Goal: Navigation & Orientation: Find specific page/section

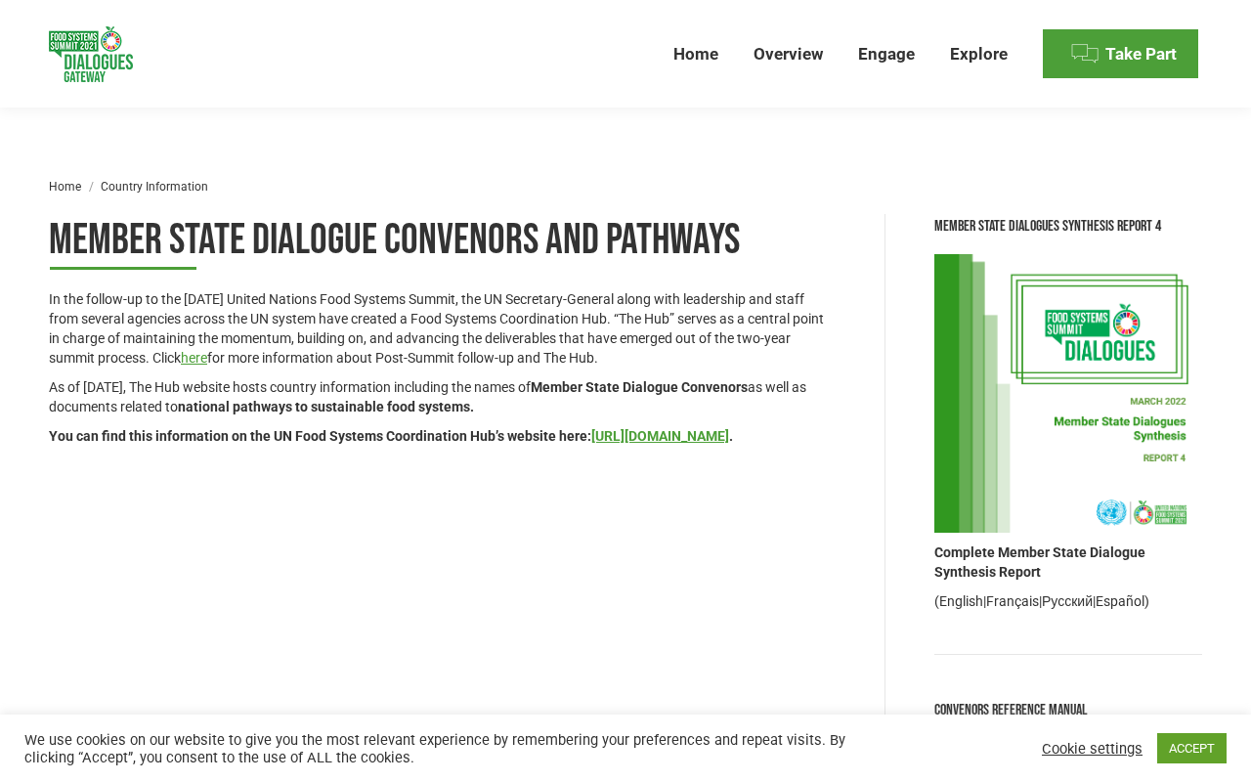
scroll to position [2322, 0]
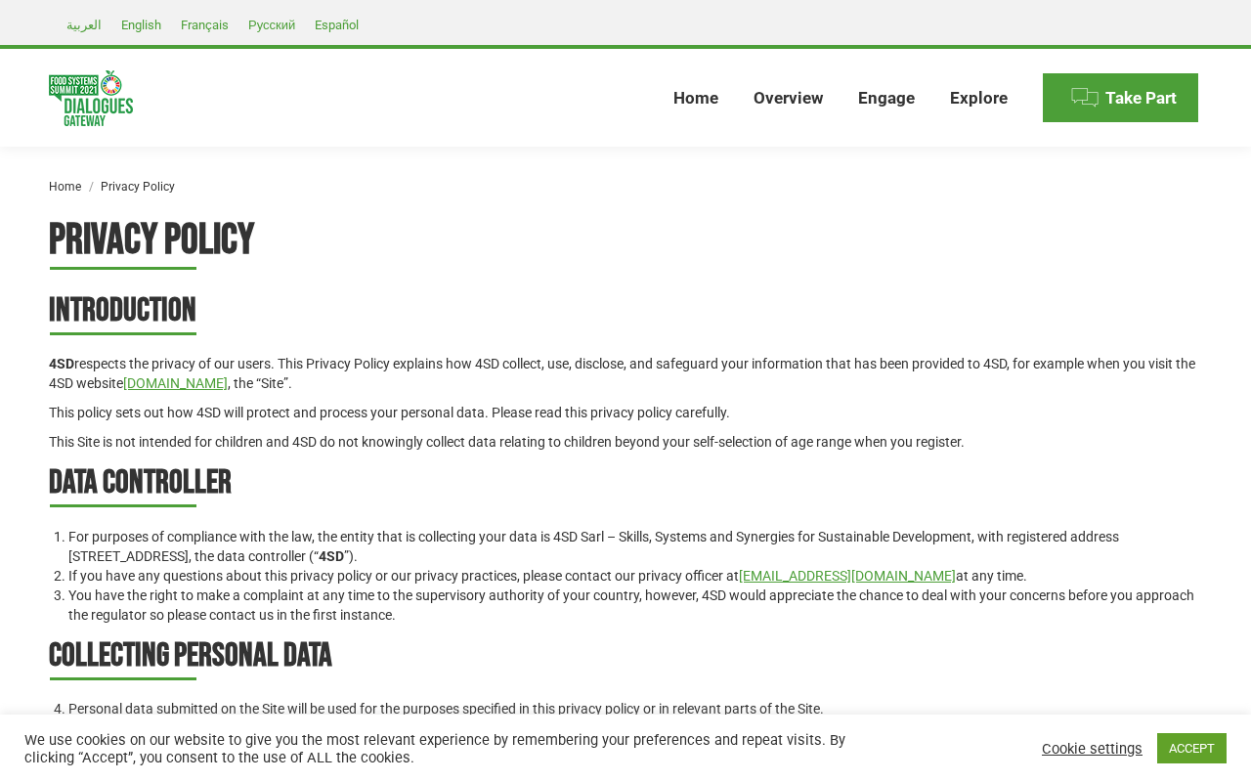
scroll to position [2470, 0]
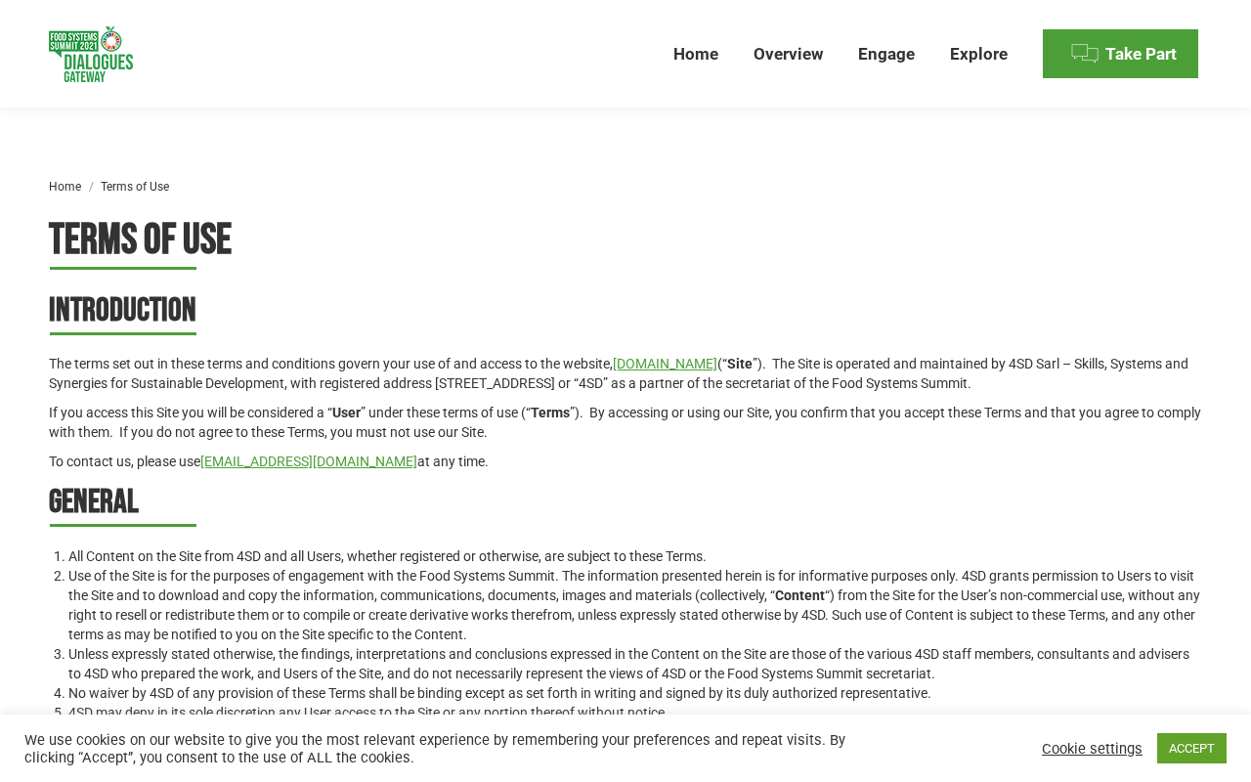
scroll to position [2134, 0]
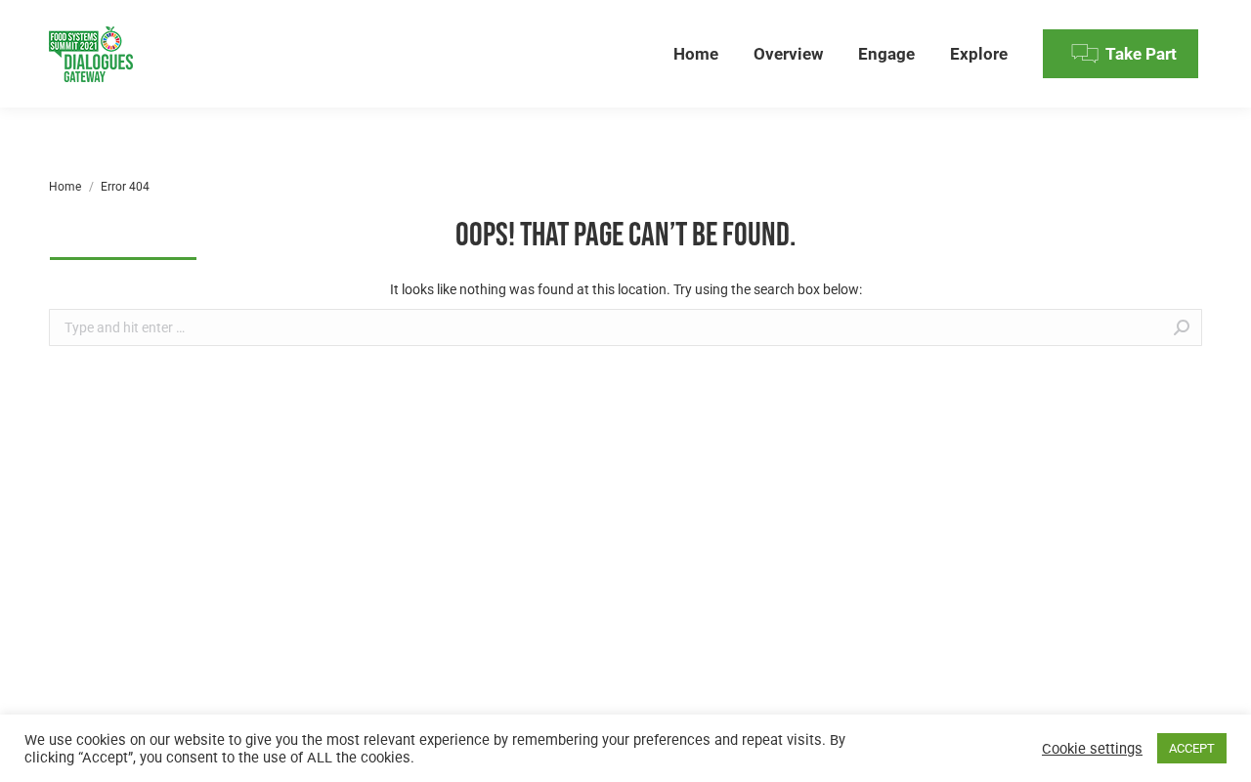
scroll to position [84, 0]
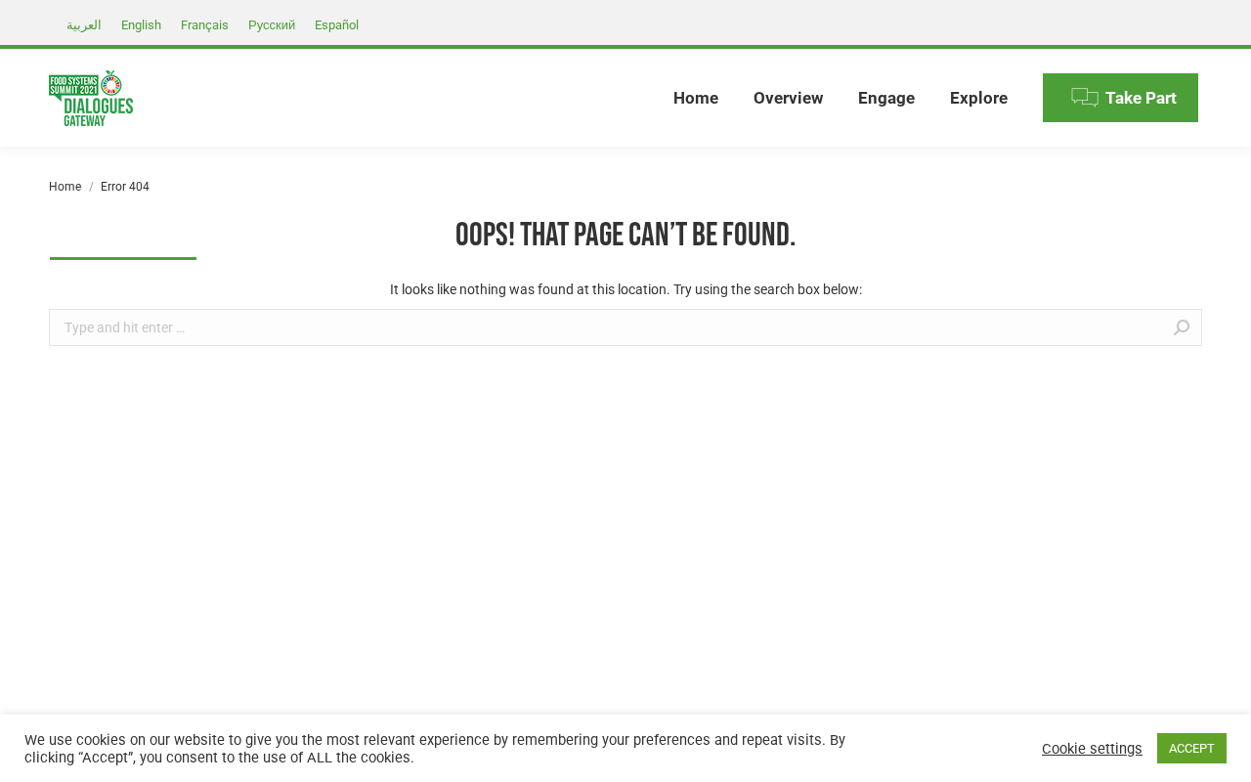
scroll to position [84, 0]
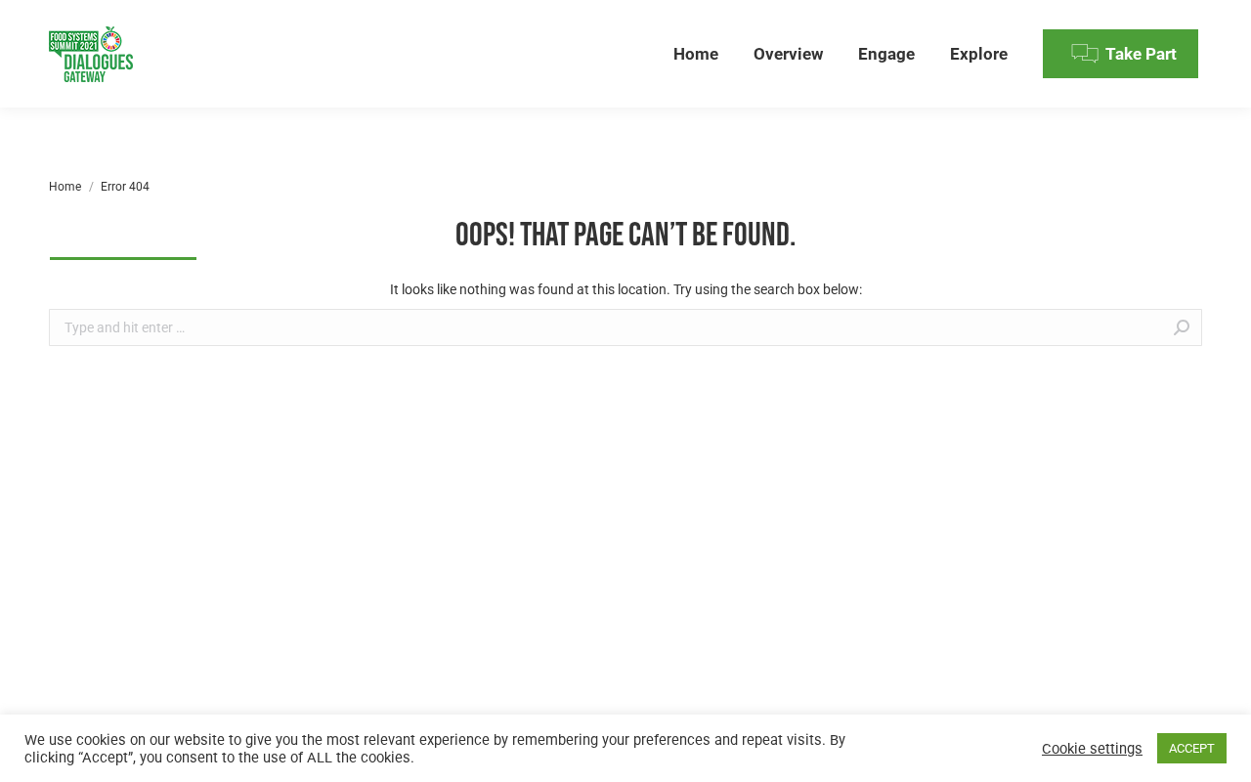
scroll to position [84, 0]
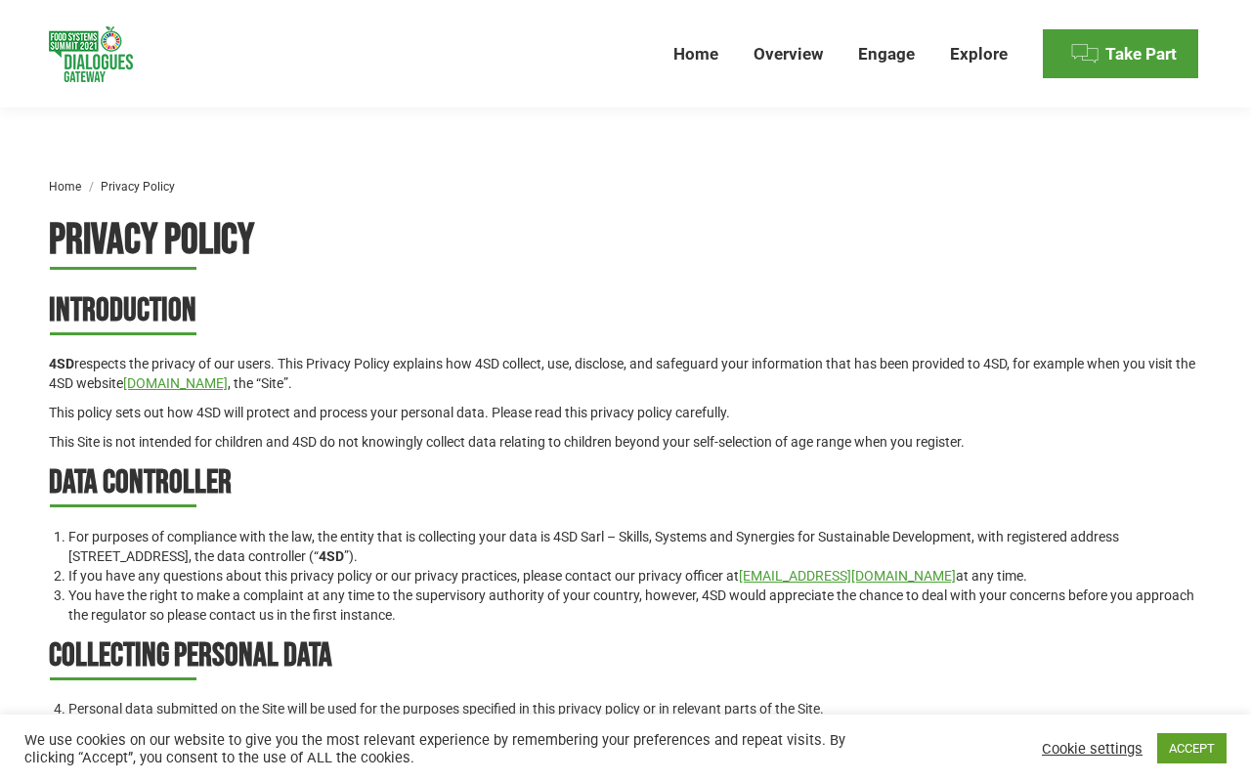
scroll to position [2470, 0]
